Goal: Transaction & Acquisition: Download file/media

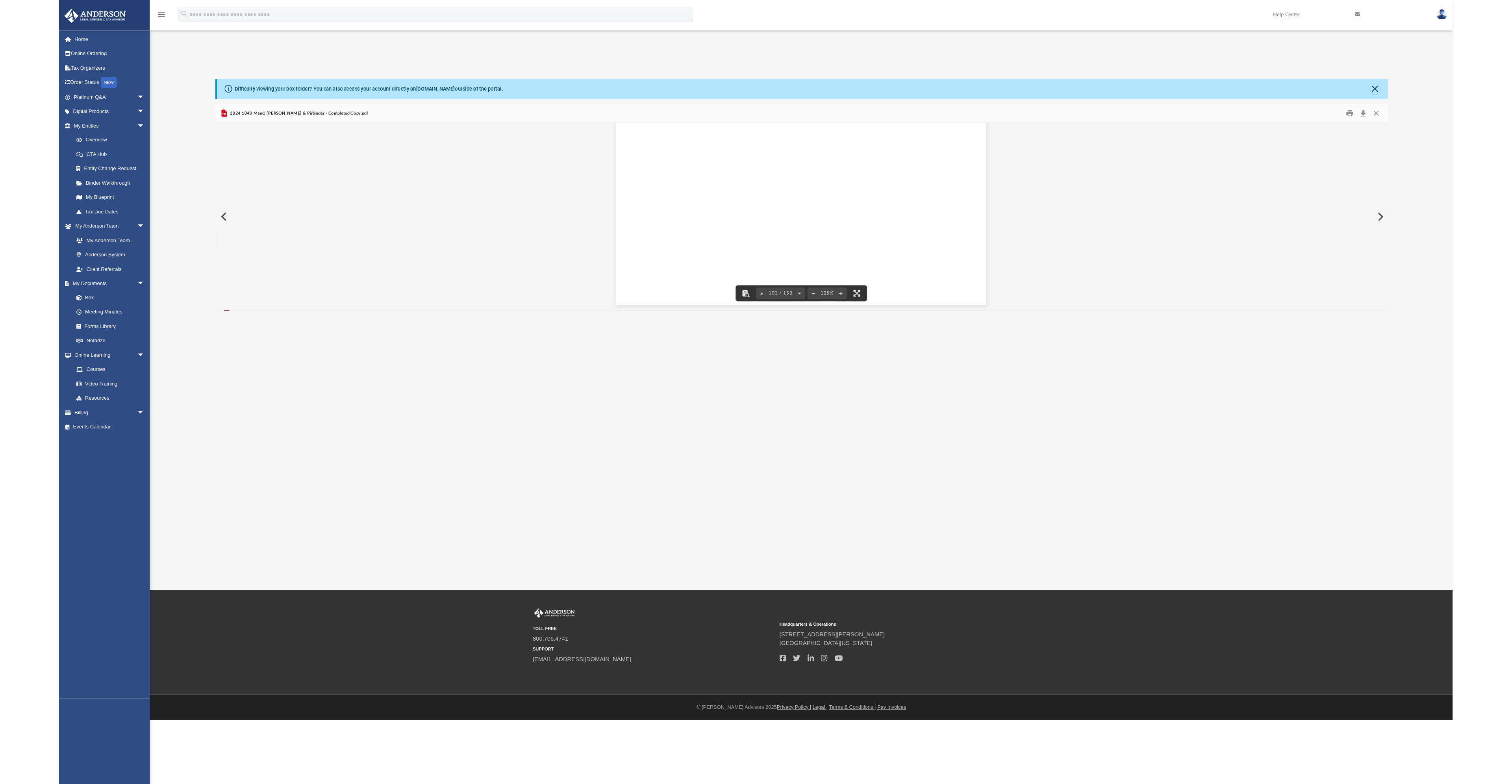
scroll to position [52569, 0]
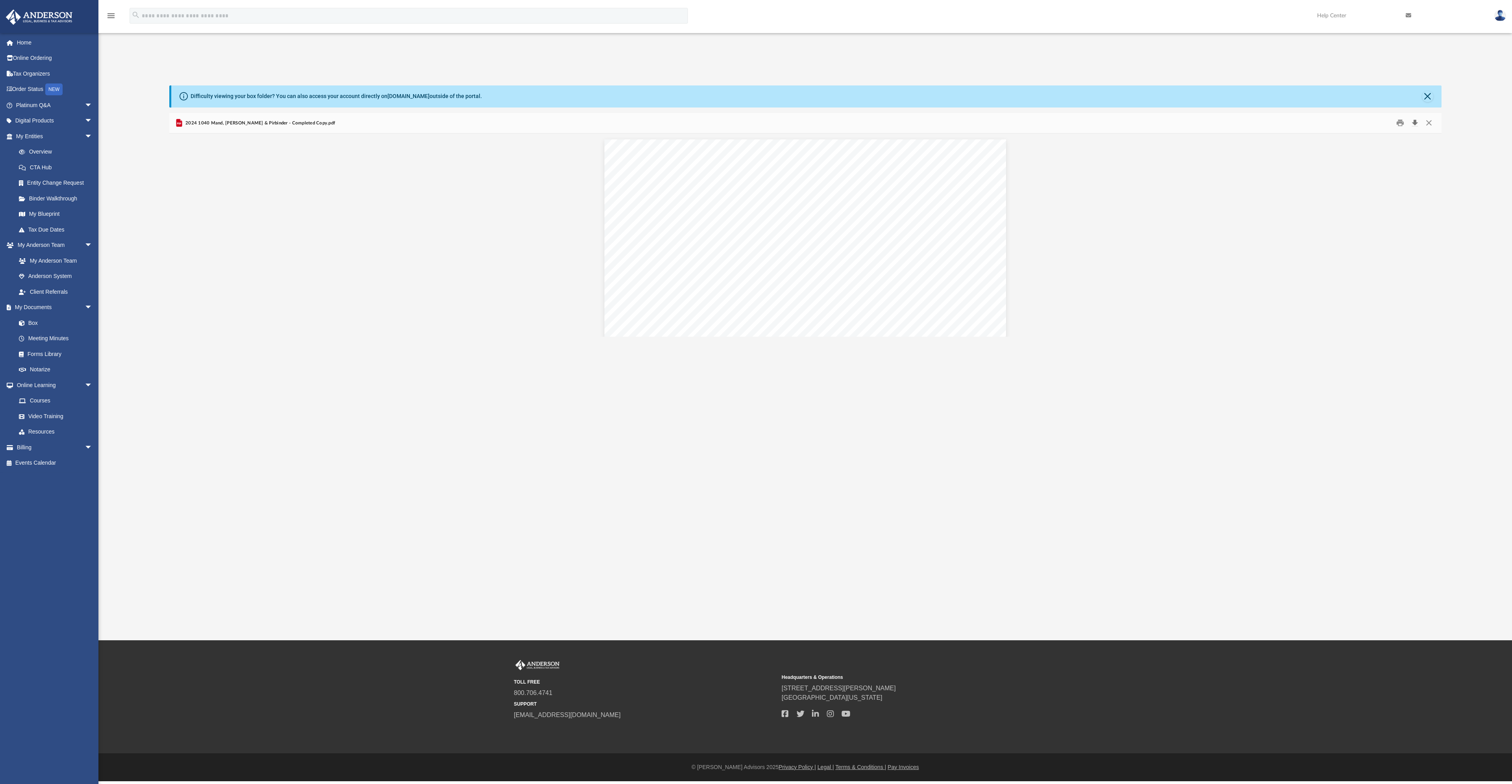
click at [1415, 122] on button "Download" at bounding box center [1415, 123] width 14 height 12
click at [1415, 119] on button "Download" at bounding box center [1415, 123] width 14 height 12
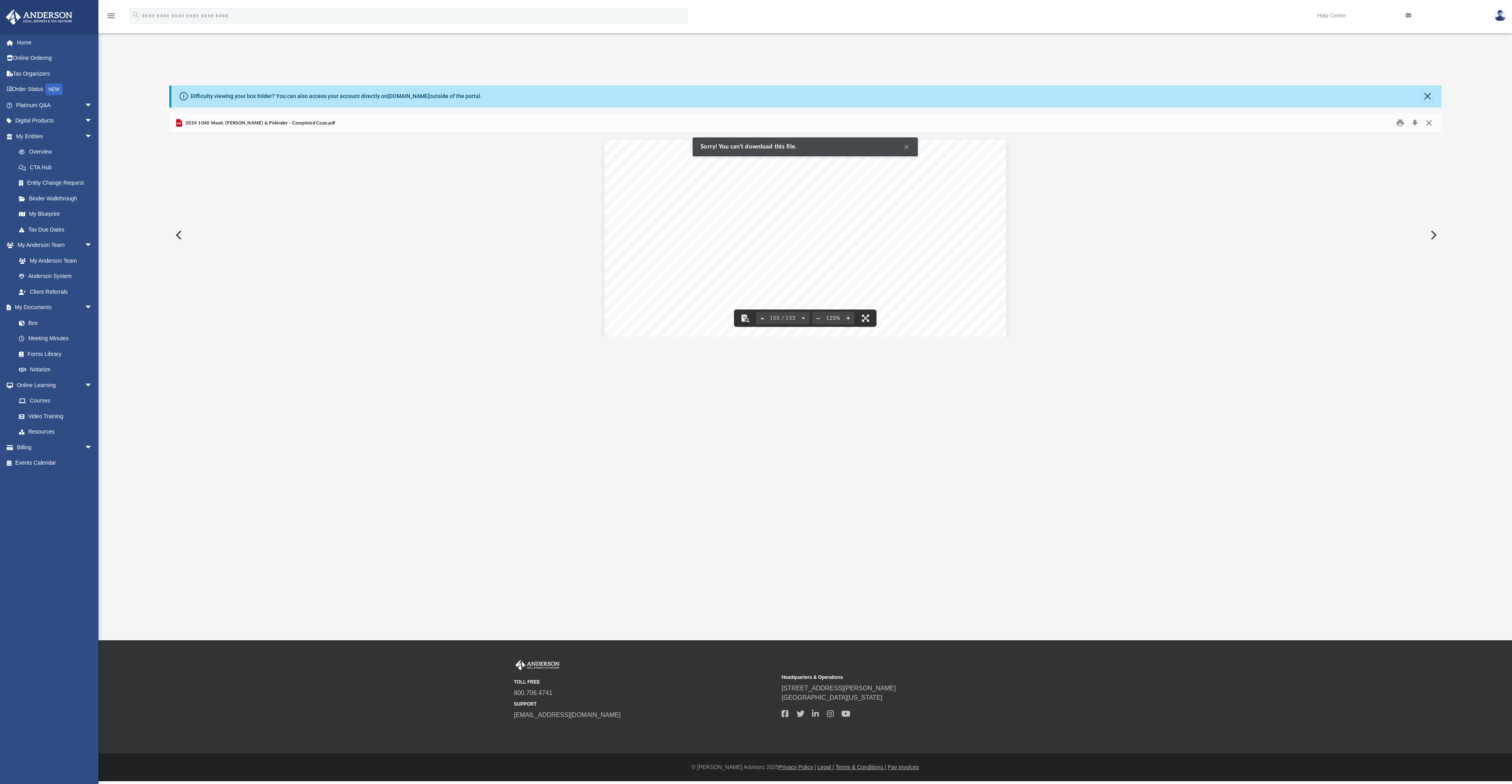
click at [1428, 121] on button "Close" at bounding box center [1428, 123] width 14 height 12
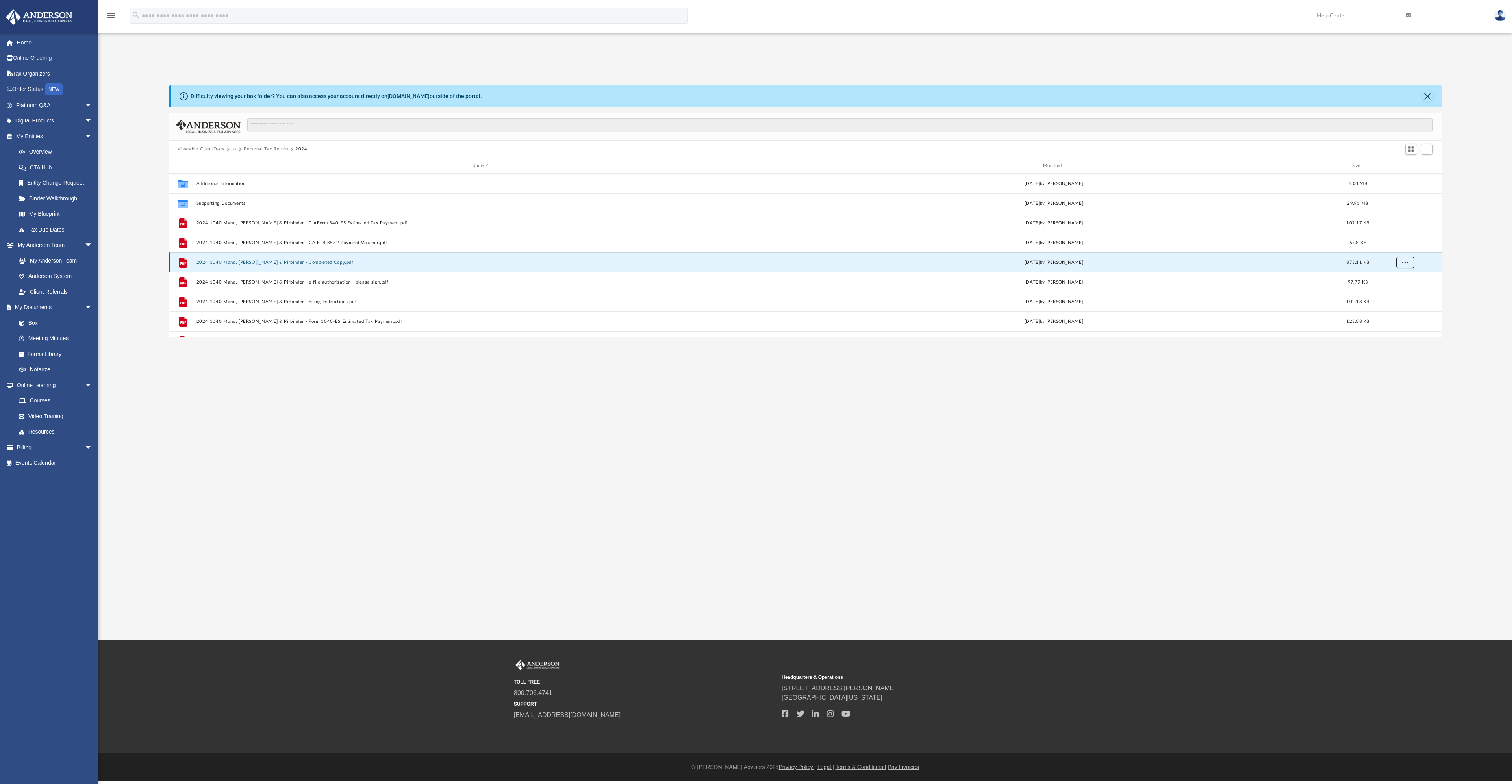
click at [1406, 262] on span "More options" at bounding box center [1405, 262] width 6 height 4
click at [1401, 292] on li "Download" at bounding box center [1398, 291] width 23 height 8
click at [1406, 261] on span "More options" at bounding box center [1405, 262] width 6 height 4
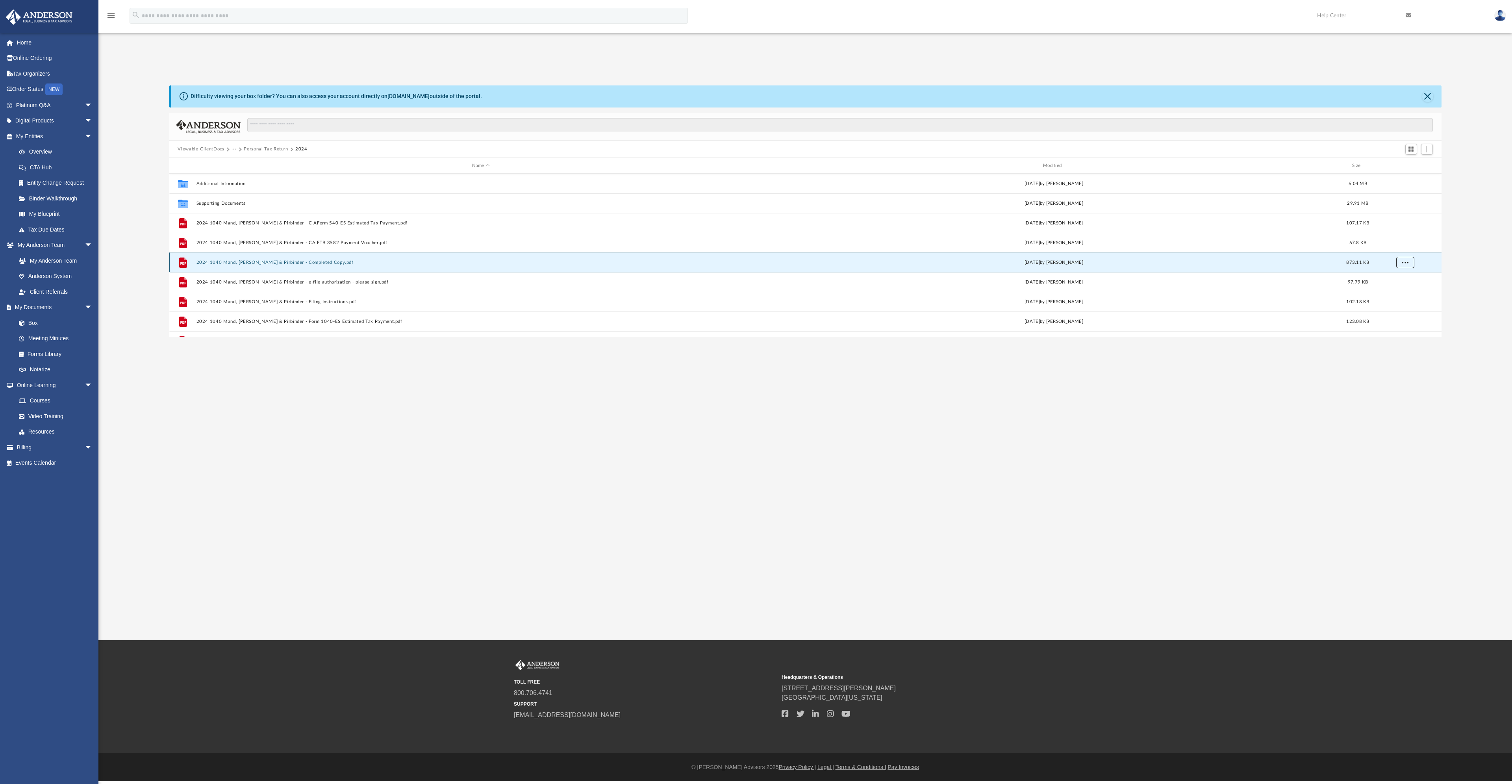
click at [1406, 261] on span "More options" at bounding box center [1405, 262] width 6 height 4
click at [1399, 291] on li "Download" at bounding box center [1398, 291] width 23 height 8
click at [265, 264] on button "2024 1040 Mand, [PERSON_NAME] & Pirbinder - Completed Copy.pdf" at bounding box center [481, 262] width 570 height 5
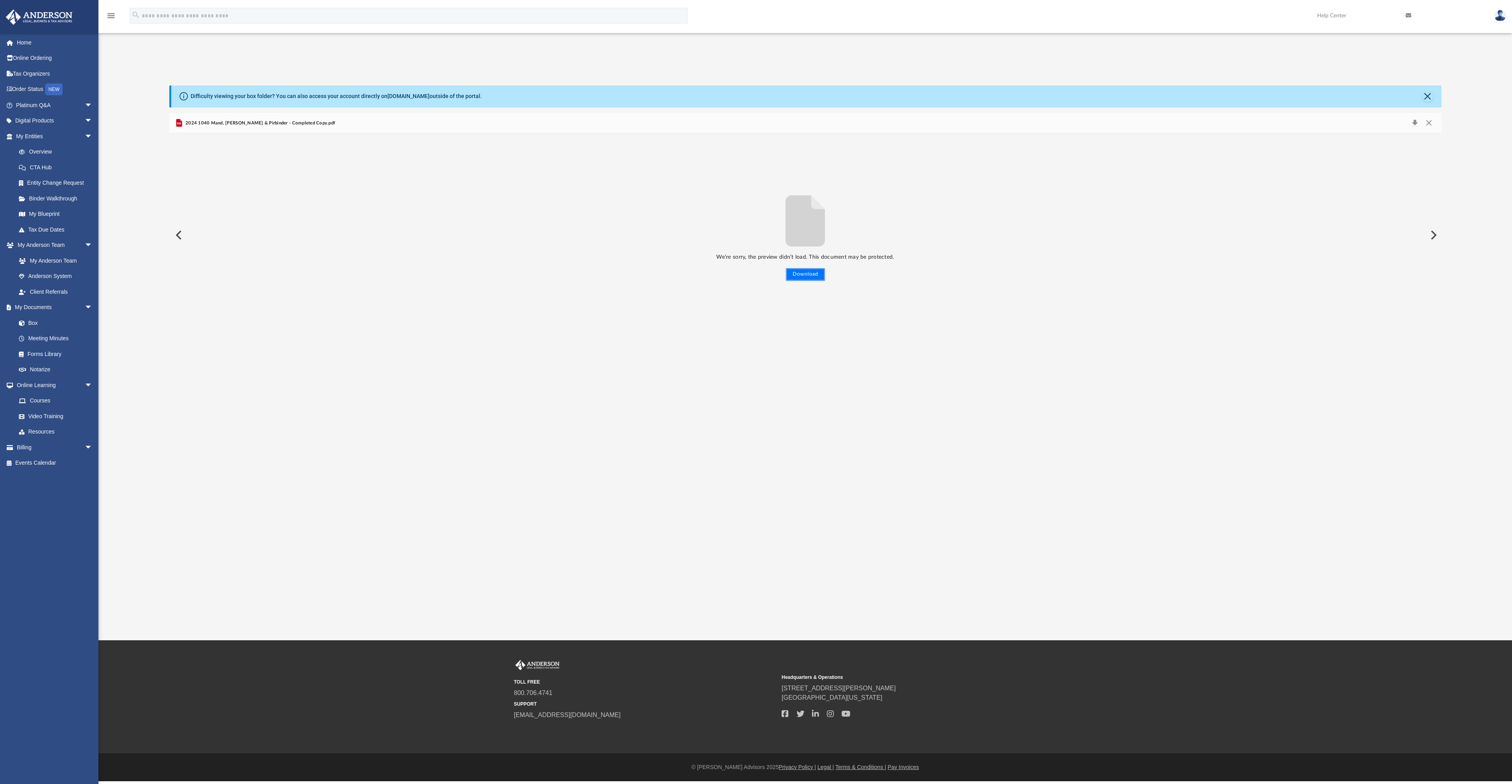
click at [807, 275] on button "Download" at bounding box center [806, 274] width 39 height 13
